Goal: Information Seeking & Learning: Learn about a topic

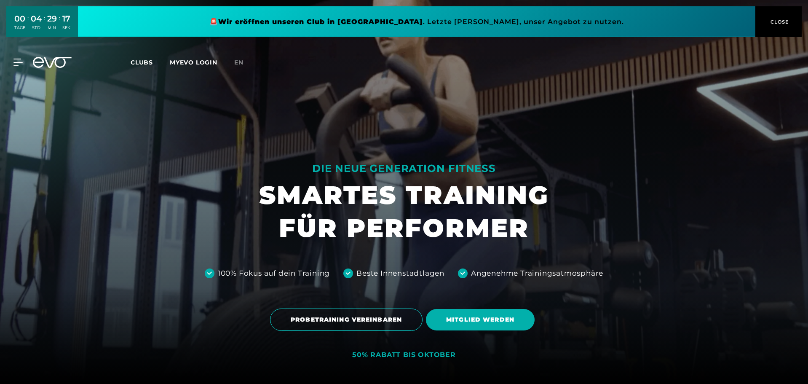
click at [198, 62] on link "MYEVO LOGIN" at bounding box center [194, 63] width 48 height 8
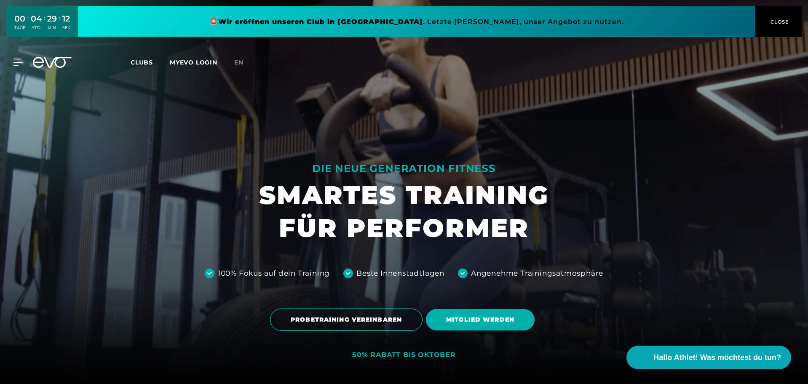
click at [324, 19] on link at bounding box center [417, 21] width 678 height 31
click at [321, 19] on link at bounding box center [417, 21] width 678 height 31
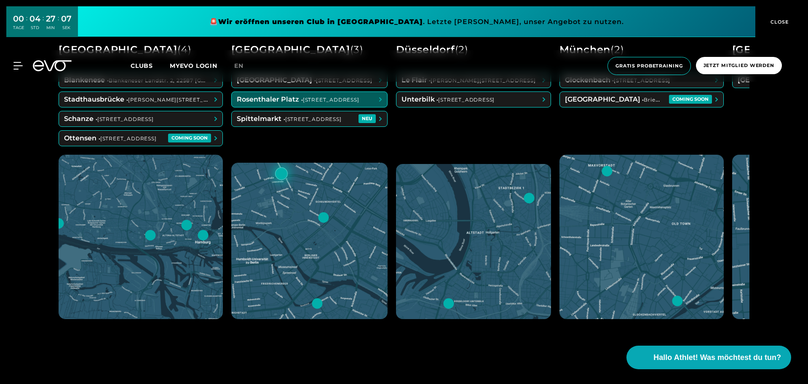
scroll to position [379, 0]
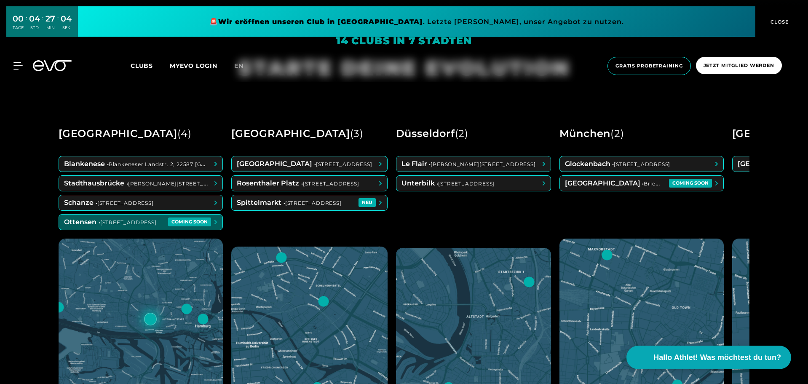
click at [134, 219] on span at bounding box center [141, 221] width 164 height 15
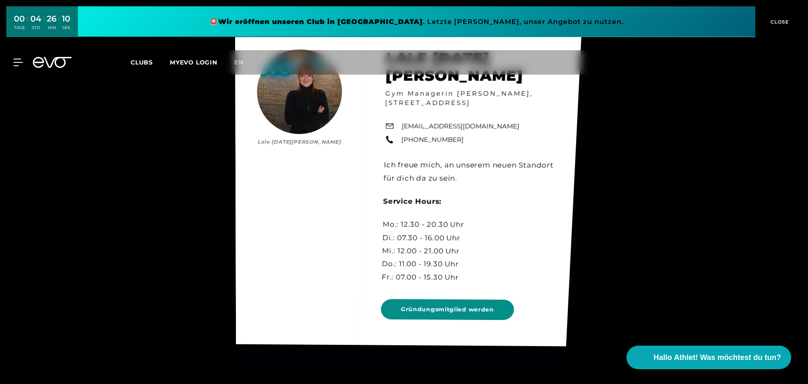
scroll to position [4256, 0]
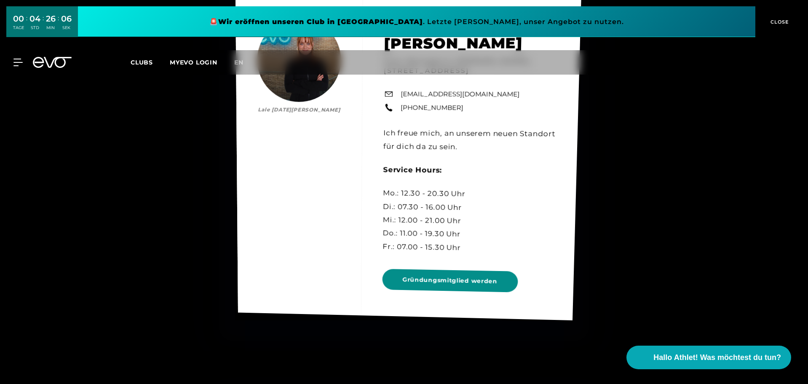
click at [454, 275] on span "Gründungsmitglied werden" at bounding box center [449, 280] width 95 height 11
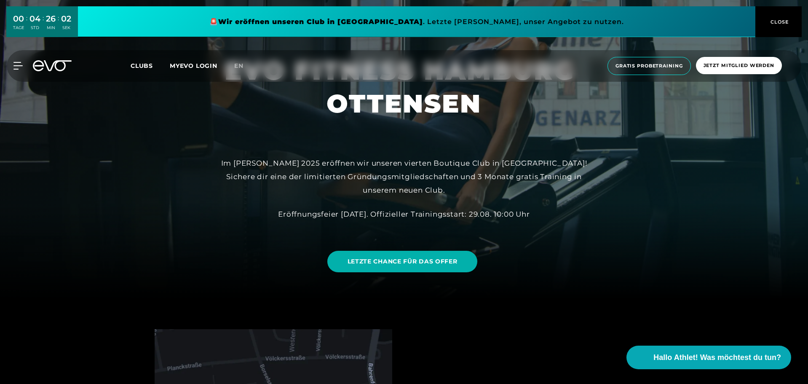
scroll to position [295, 0]
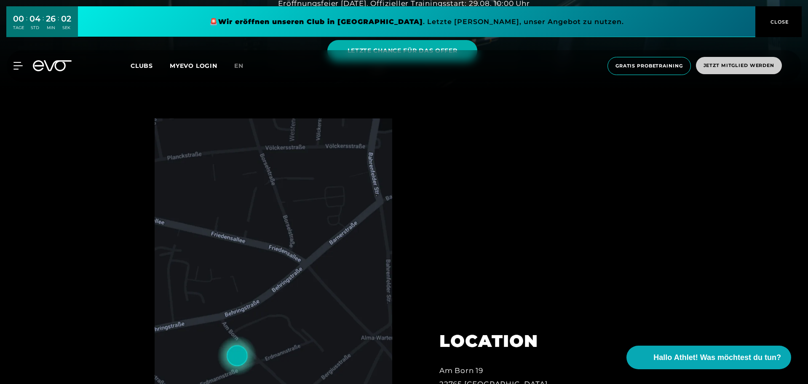
click at [771, 22] on span "CLOSE" at bounding box center [779, 22] width 21 height 8
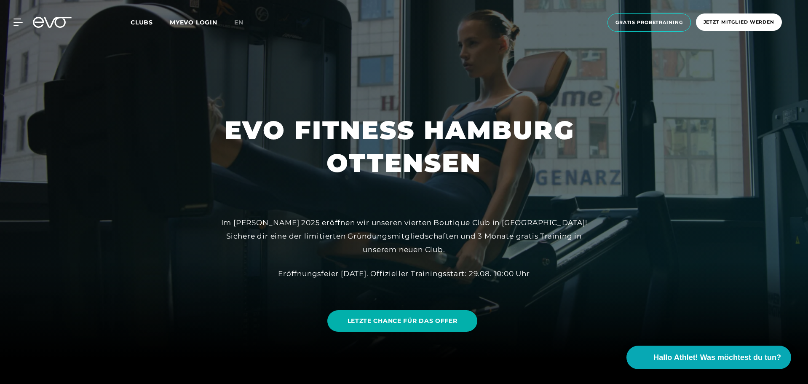
scroll to position [0, 0]
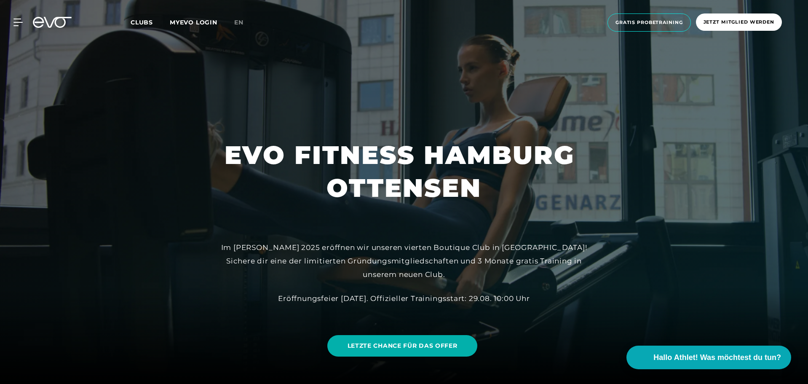
click at [227, 24] on div "Clubs MYEVO LOGIN" at bounding box center [183, 23] width 104 height 10
click at [236, 23] on span "en" at bounding box center [238, 23] width 9 height 8
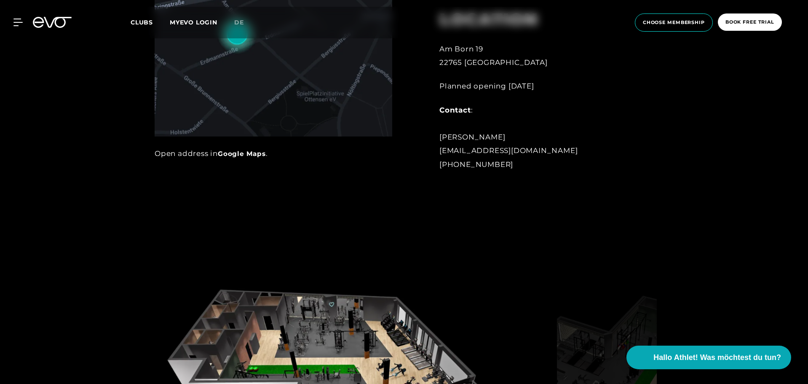
scroll to position [759, 0]
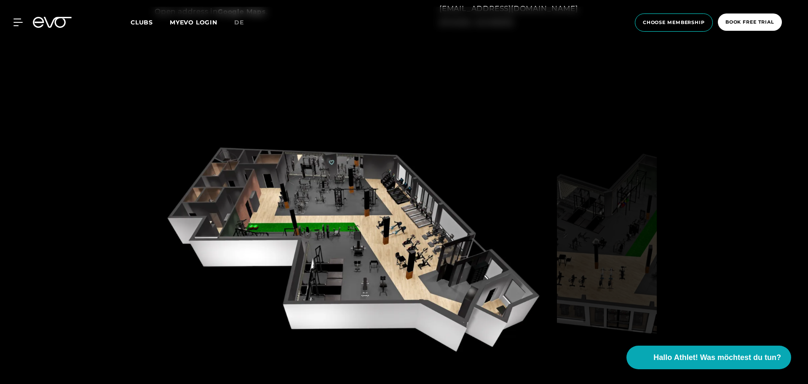
click at [580, 247] on img at bounding box center [607, 246] width 100 height 260
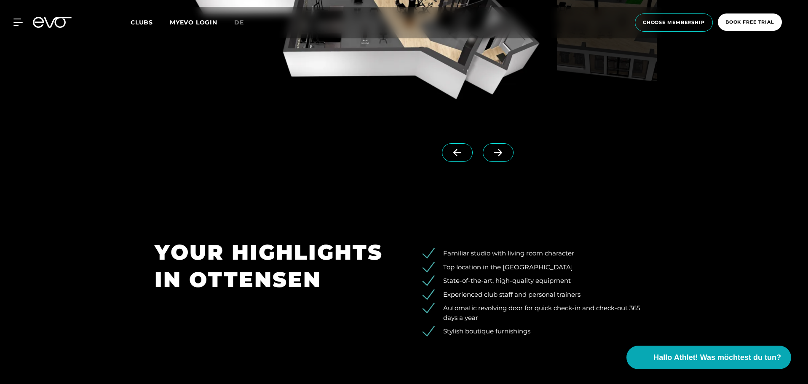
scroll to position [1011, 0]
click at [483, 152] on span at bounding box center [498, 152] width 31 height 19
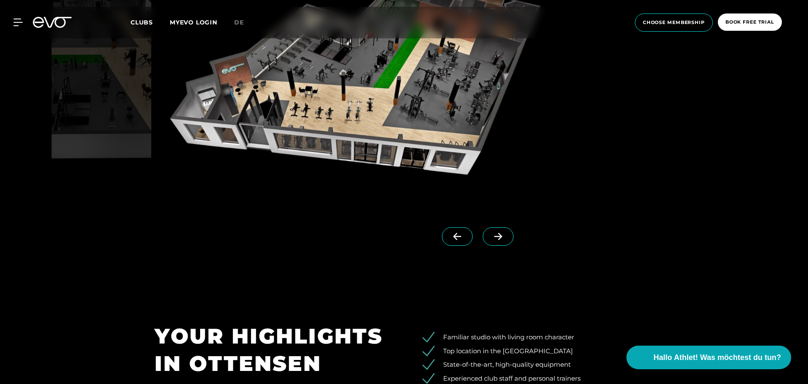
scroll to position [843, 0]
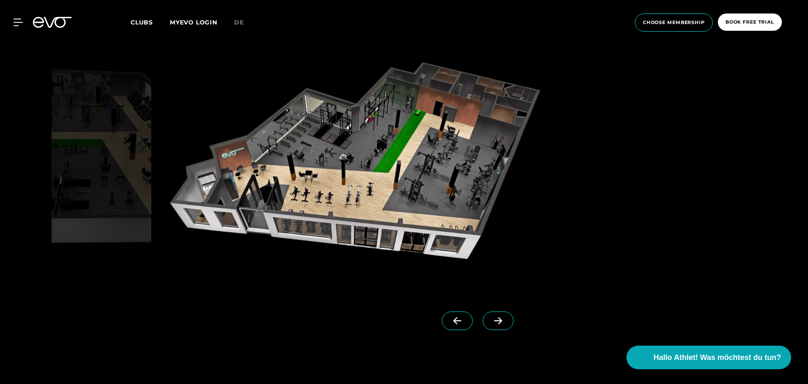
click at [450, 321] on icon at bounding box center [457, 321] width 15 height 8
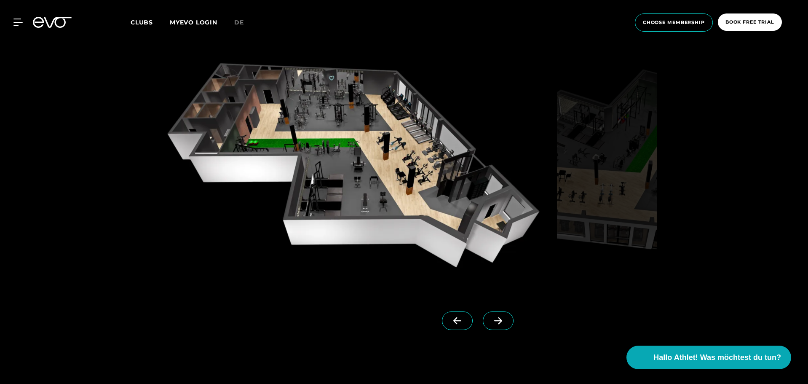
click at [491, 318] on icon at bounding box center [498, 321] width 15 height 8
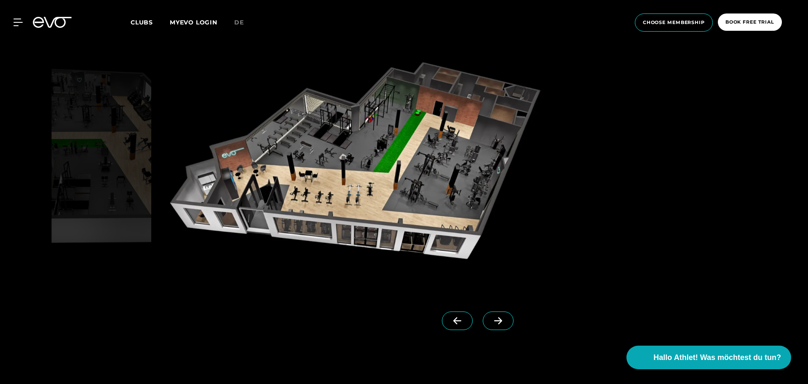
click at [483, 315] on span at bounding box center [498, 320] width 31 height 19
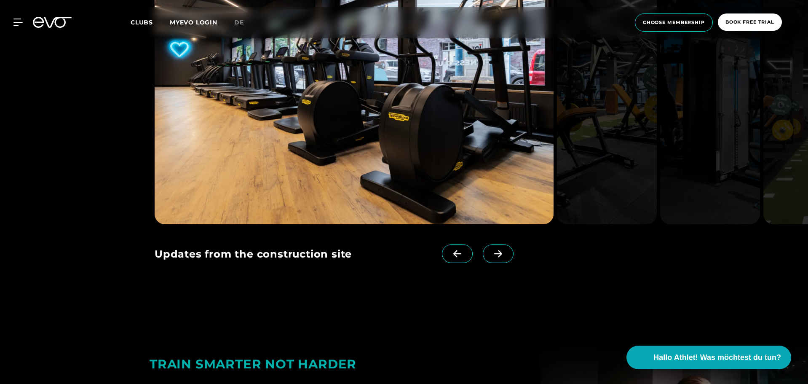
scroll to position [1433, 0]
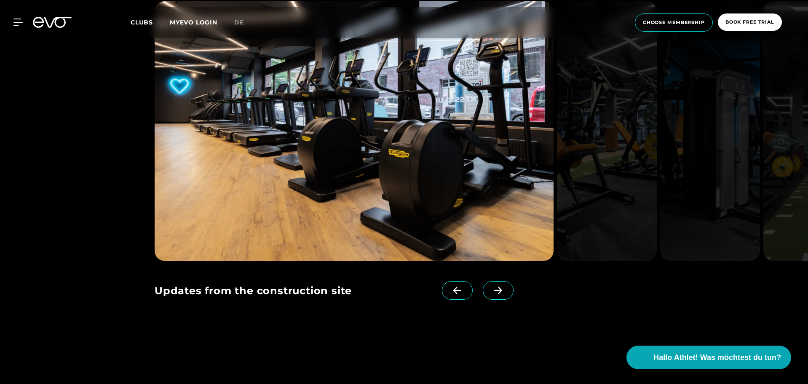
click at [491, 292] on icon at bounding box center [498, 291] width 15 height 8
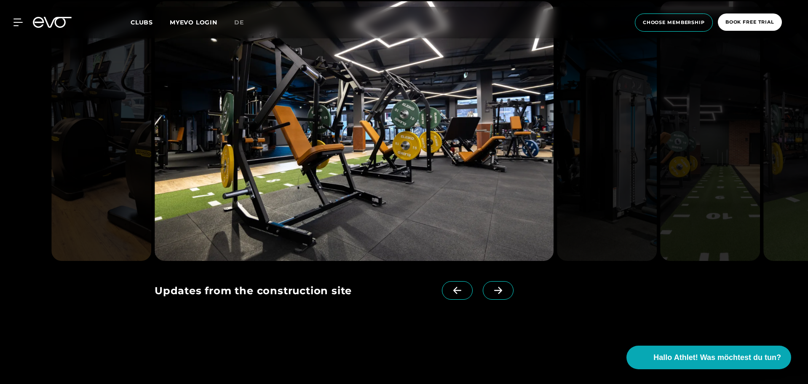
click at [491, 292] on icon at bounding box center [498, 291] width 15 height 8
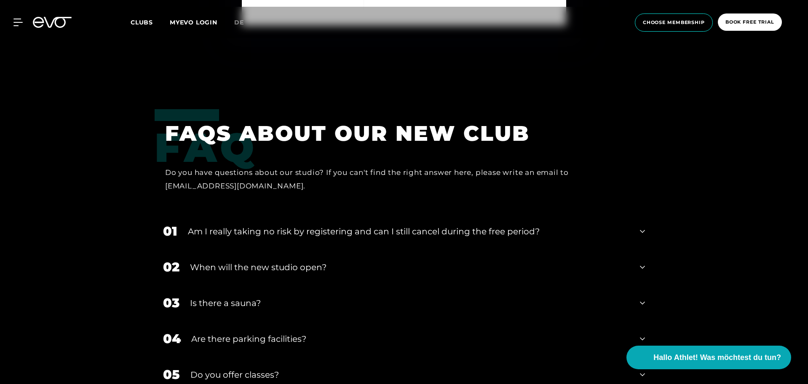
scroll to position [2908, 0]
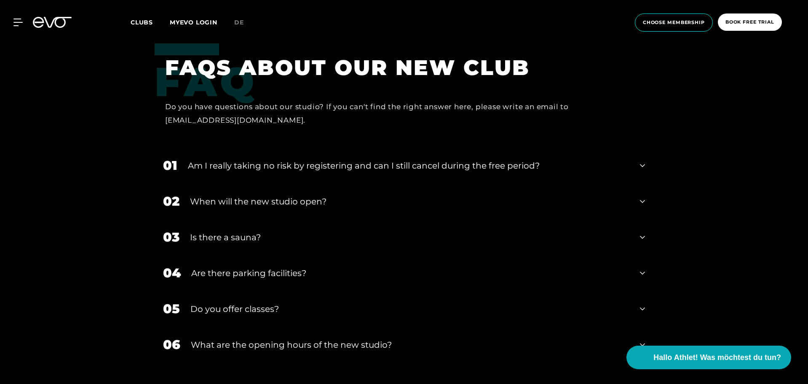
click at [394, 169] on div "Am I really taking no risk by registering and can I still cancel during the fre…" at bounding box center [409, 165] width 442 height 13
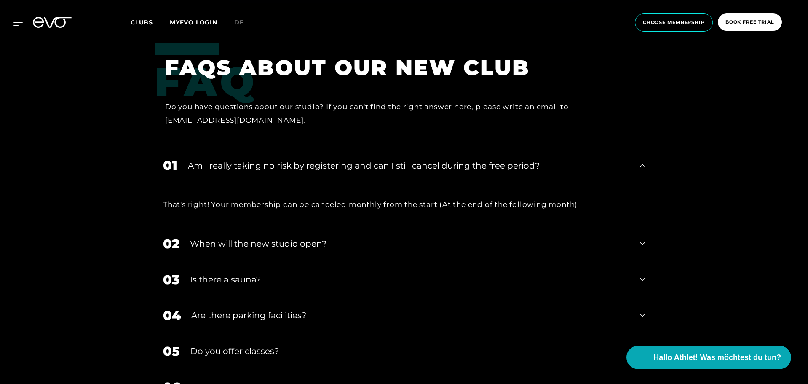
click at [394, 169] on div "Am I really taking no risk by registering and can I still cancel during the fre…" at bounding box center [409, 165] width 442 height 13
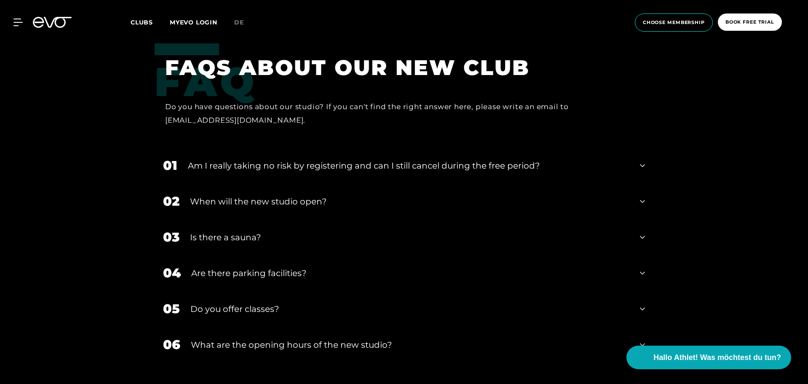
click at [300, 206] on div "When will the new studio open?" at bounding box center [410, 201] width 440 height 13
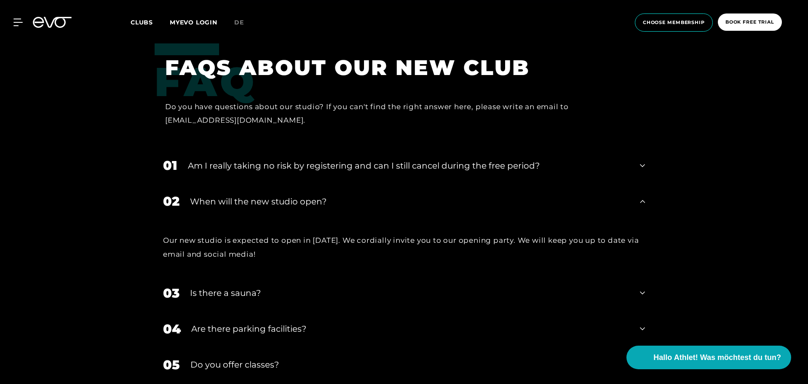
click at [306, 208] on div "02 When will the new studio open?" at bounding box center [404, 201] width 499 height 36
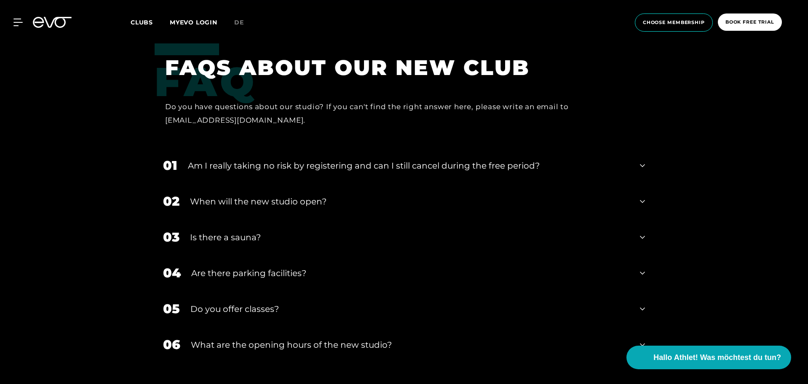
click at [253, 237] on div "Is there a sauna?" at bounding box center [410, 237] width 440 height 13
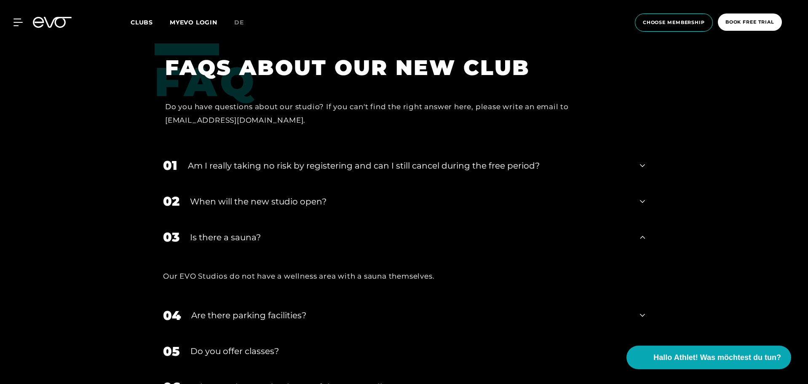
click at [253, 237] on div "Is there a sauna?" at bounding box center [410, 237] width 440 height 13
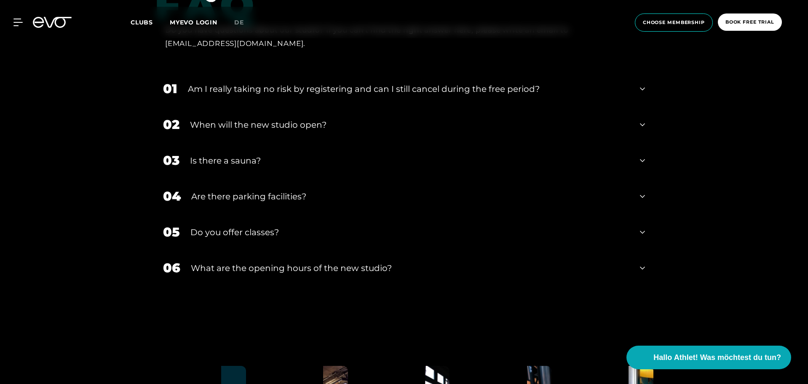
scroll to position [2992, 0]
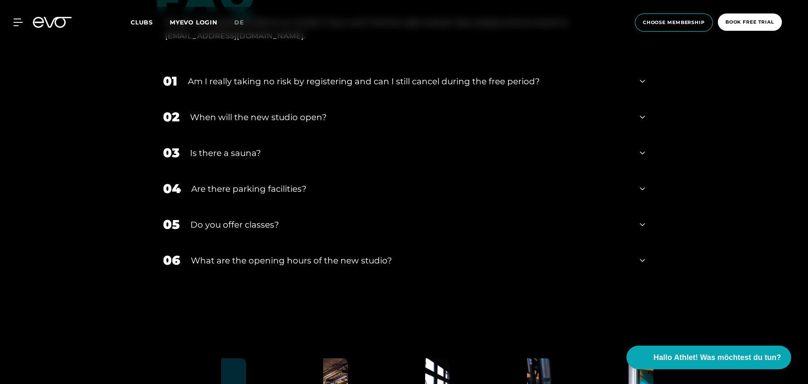
click at [256, 230] on div "Do you offer classes?" at bounding box center [409, 224] width 439 height 13
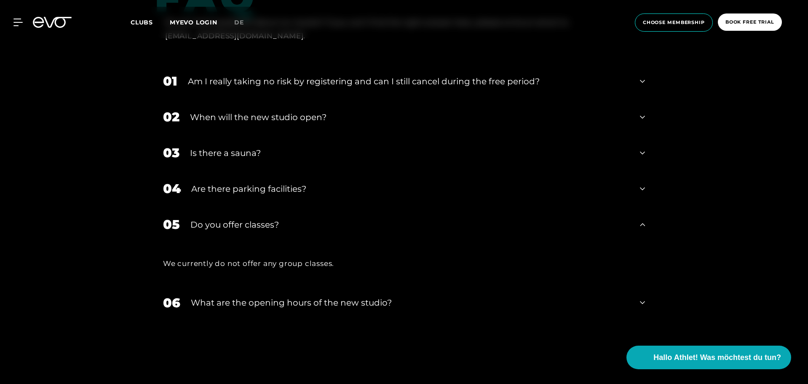
click at [257, 229] on div "Do you offer classes?" at bounding box center [409, 224] width 439 height 13
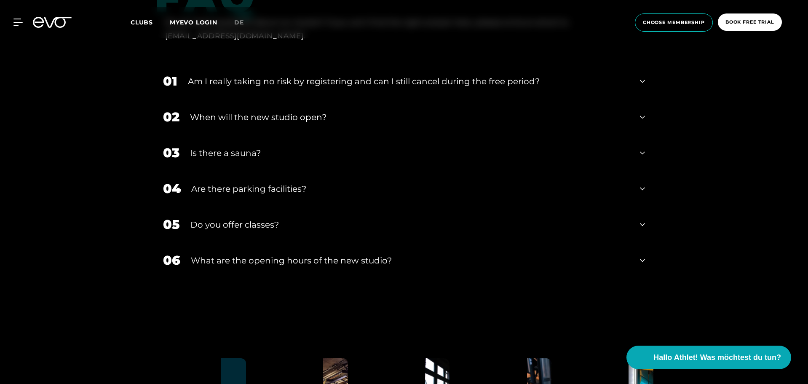
click at [272, 262] on div "What are the opening hours of the new studio?" at bounding box center [410, 260] width 439 height 13
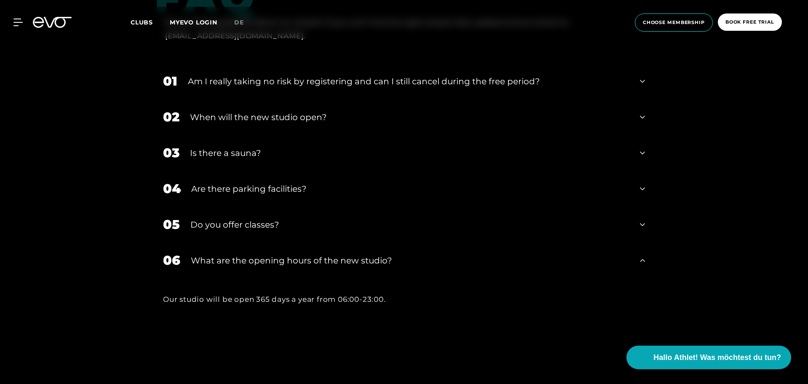
click at [272, 262] on div "What are the opening hours of the new studio?" at bounding box center [410, 260] width 439 height 13
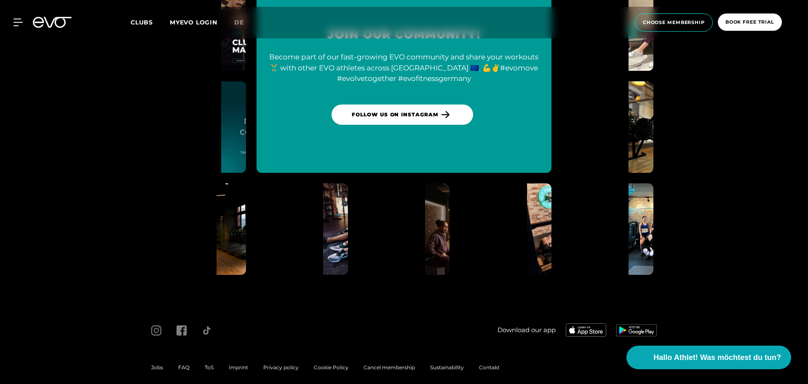
scroll to position [3482, 0]
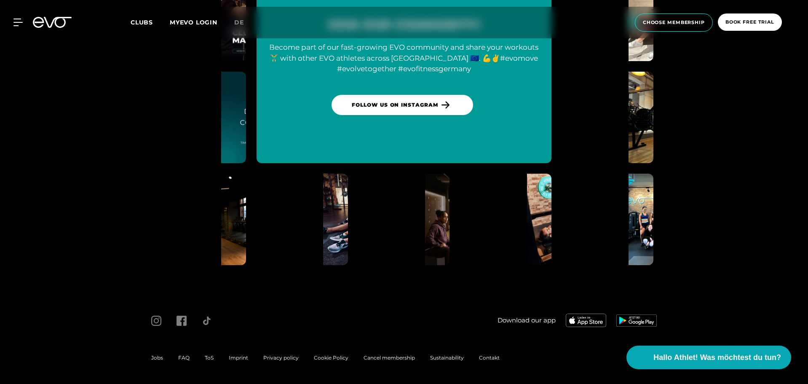
click at [198, 20] on link "MYEVO LOGIN" at bounding box center [194, 23] width 48 height 8
